Goal: Task Accomplishment & Management: Complete application form

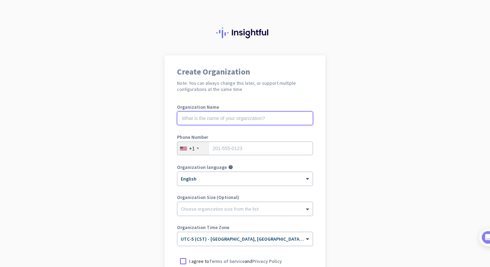
type input "d"
click at [310, 118] on input "text" at bounding box center [245, 118] width 136 height 14
click at [268, 121] on input "text" at bounding box center [245, 118] width 136 height 14
click at [327, 154] on app-onboarding-organization "Create Organization Note: You can always change this later, or support multiple…" at bounding box center [245, 203] width 490 height 296
click at [310, 118] on input "text" at bounding box center [245, 118] width 136 height 14
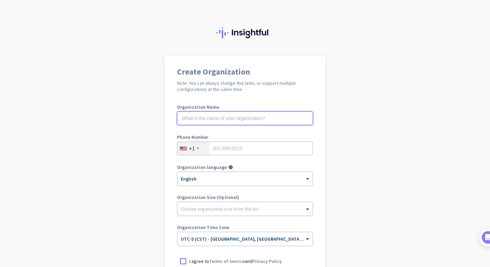
click at [240, 118] on input "text" at bounding box center [245, 118] width 136 height 14
click at [218, 121] on input "text" at bounding box center [245, 118] width 136 height 14
type input "M Wright"
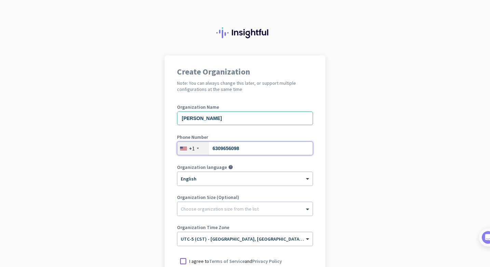
type input "6309656098"
click at [211, 119] on input "M Wright" at bounding box center [245, 118] width 136 height 14
type input "Mary Kay Wright"
click at [319, 162] on div "Create Organization Note: You can always change this later, or support multiple…" at bounding box center [245, 186] width 161 height 262
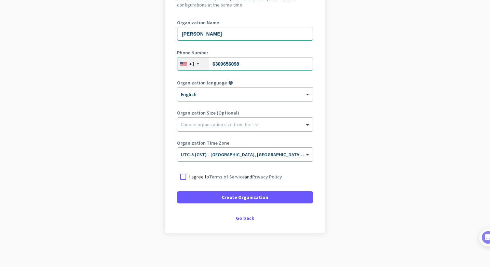
scroll to position [84, 0]
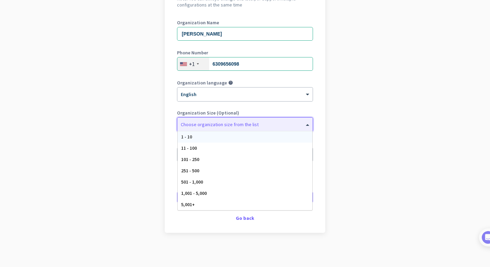
click at [286, 127] on div "Choose organization size from the list" at bounding box center [240, 124] width 127 height 6
click at [217, 136] on div "1 - 10" at bounding box center [245, 136] width 135 height 11
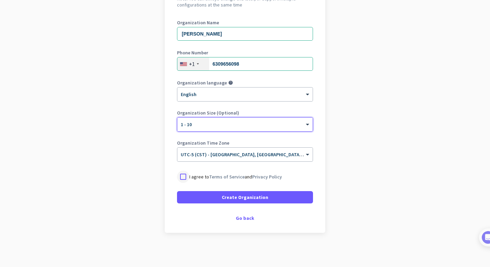
click at [184, 177] on div at bounding box center [183, 177] width 12 height 12
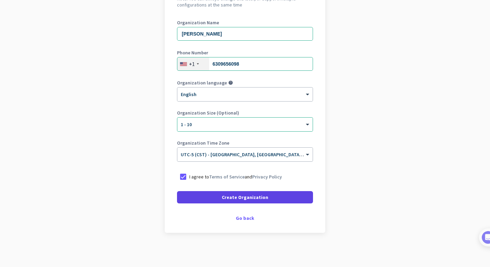
click at [245, 199] on span "Create Organization" at bounding box center [245, 197] width 47 height 7
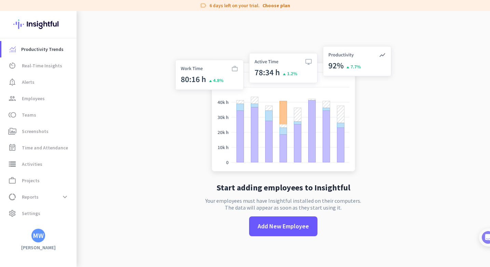
click at [131, 119] on app-no-employees "Start adding employees to Insightful Your employees must have Insightful instal…" at bounding box center [284, 144] width 414 height 267
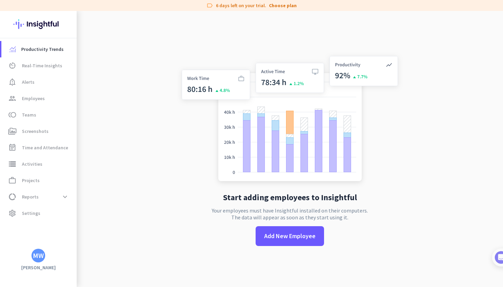
click at [41, 255] on div "MW" at bounding box center [38, 255] width 11 height 7
click at [32, 214] on div "Personal Settings Organizations Help Sign out" at bounding box center [65, 224] width 69 height 49
click at [44, 66] on div at bounding box center [251, 143] width 503 height 287
click at [33, 49] on span "Productivity Trends" at bounding box center [42, 49] width 42 height 8
click at [16, 27] on img at bounding box center [38, 24] width 50 height 27
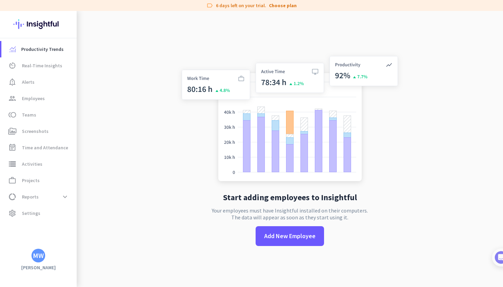
click at [154, 31] on app-no-employees "Start adding employees to Insightful Your employees must have Insightful instal…" at bounding box center [290, 154] width 426 height 287
click at [29, 101] on span "Employees" at bounding box center [33, 98] width 23 height 8
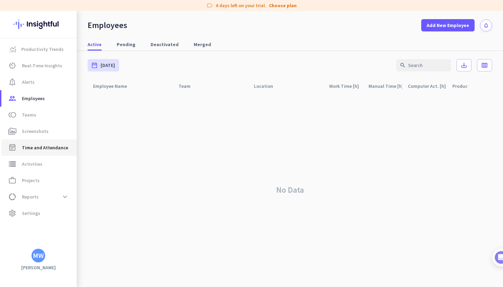
click at [35, 142] on link "event_note Time and Attendance" at bounding box center [38, 148] width 75 height 16
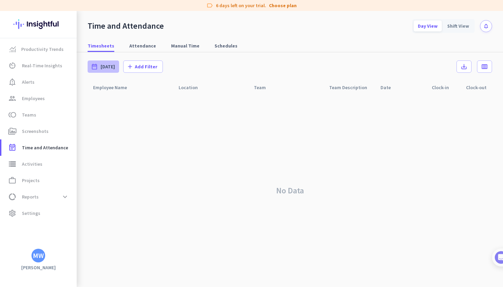
click at [107, 68] on span "Today" at bounding box center [108, 66] width 14 height 7
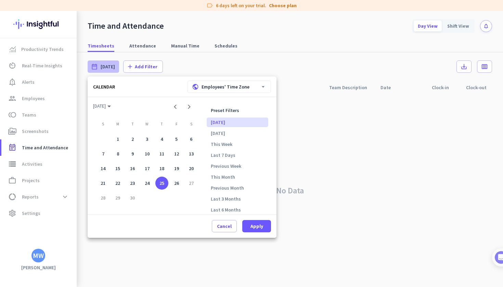
click at [137, 67] on div at bounding box center [251, 143] width 503 height 287
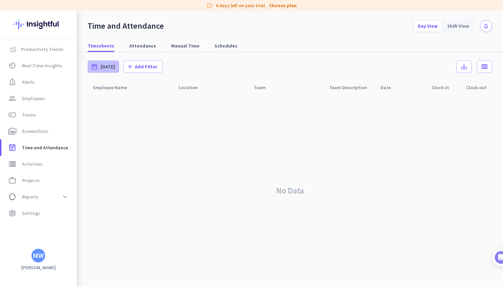
click at [105, 66] on span "Today" at bounding box center [108, 66] width 14 height 7
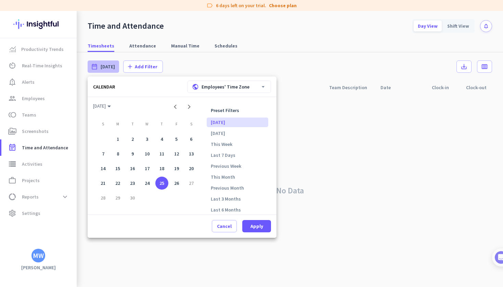
click at [31, 179] on div at bounding box center [251, 143] width 503 height 287
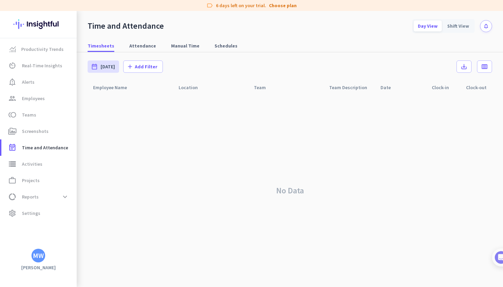
click at [13, 25] on div at bounding box center [38, 24] width 77 height 27
click at [36, 183] on span "Projects" at bounding box center [31, 180] width 18 height 8
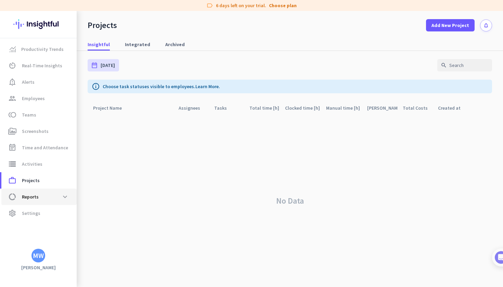
click at [35, 197] on span "Reports" at bounding box center [30, 197] width 17 height 8
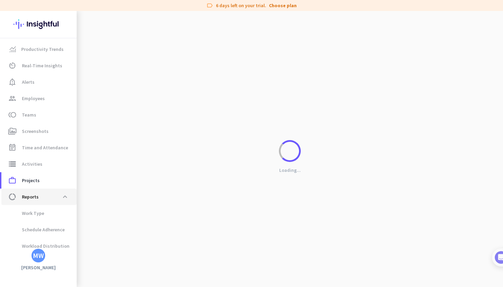
scroll to position [38, 0]
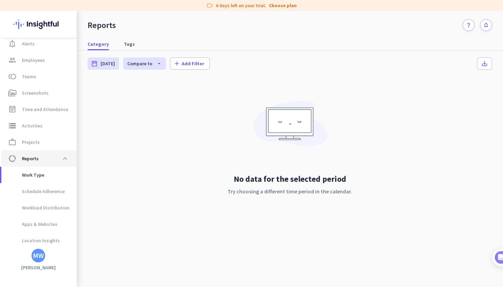
click at [35, 162] on span "Reports" at bounding box center [30, 159] width 17 height 8
click at [37, 143] on span "Projects" at bounding box center [31, 142] width 18 height 8
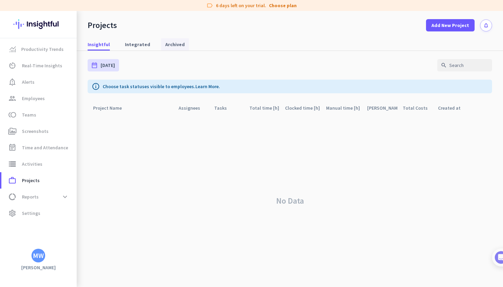
click at [169, 40] on span "Archived" at bounding box center [174, 44] width 19 height 12
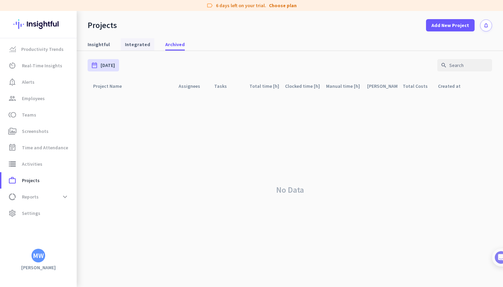
click at [134, 45] on span "Integrated" at bounding box center [137, 44] width 25 height 7
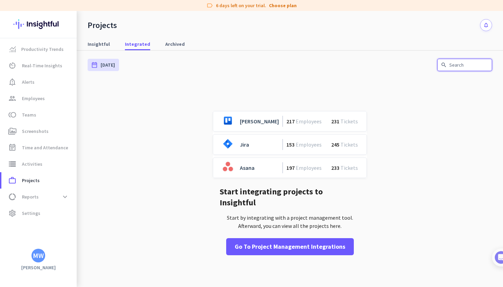
click at [460, 62] on input "text" at bounding box center [464, 65] width 55 height 12
type input "K"
type input "Musino"
click at [35, 116] on span "toll Teams" at bounding box center [39, 115] width 64 height 8
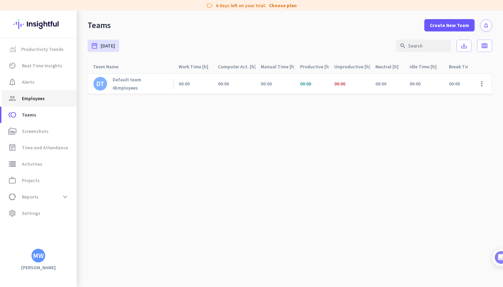
click at [35, 97] on span "Employees" at bounding box center [33, 98] width 23 height 8
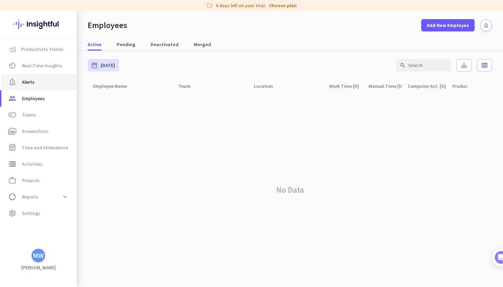
click at [38, 84] on span "notification_important Alerts" at bounding box center [39, 82] width 64 height 8
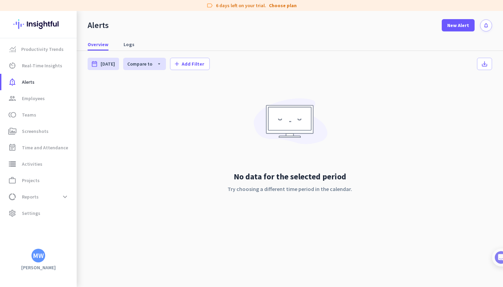
click at [39, 262] on div "MW" at bounding box center [38, 256] width 14 height 14
click at [71, 244] on span "Sign out" at bounding box center [74, 243] width 41 height 6
